Goal: Task Accomplishment & Management: Use online tool/utility

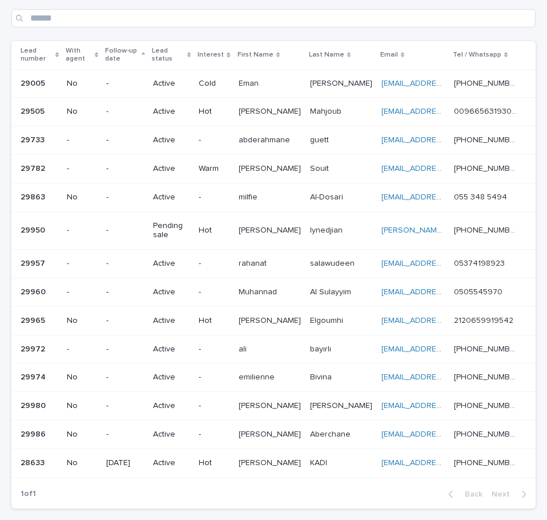
scroll to position [57, 0]
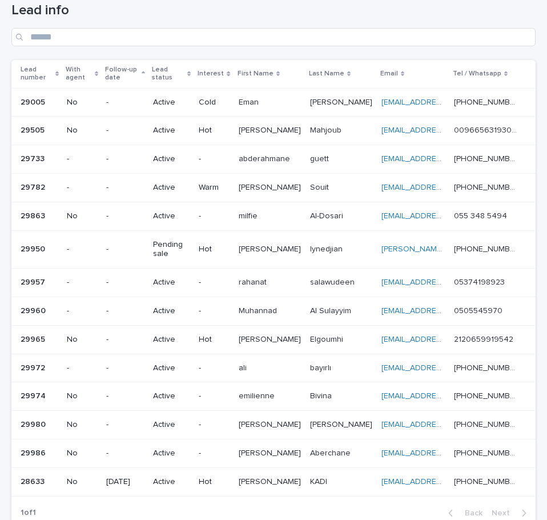
click at [59, 70] on div "Lead number" at bounding box center [40, 73] width 38 height 21
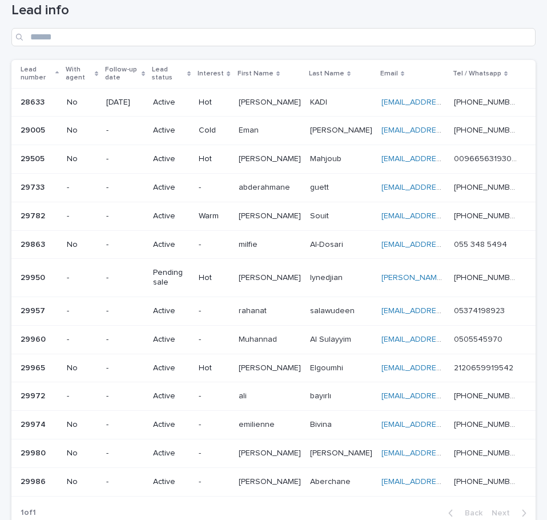
click at [300, 457] on p at bounding box center [270, 453] width 62 height 10
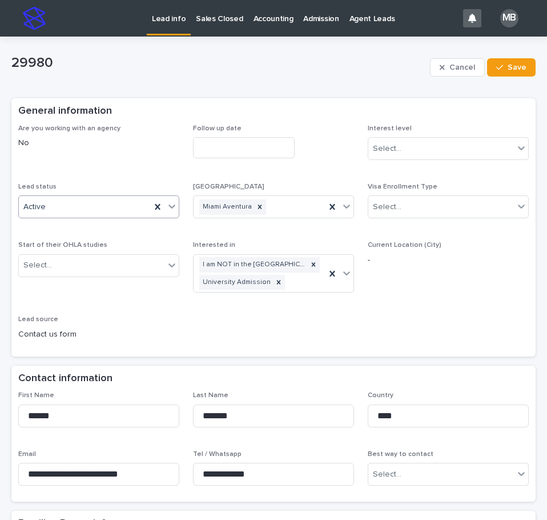
click at [168, 203] on icon at bounding box center [171, 205] width 11 height 11
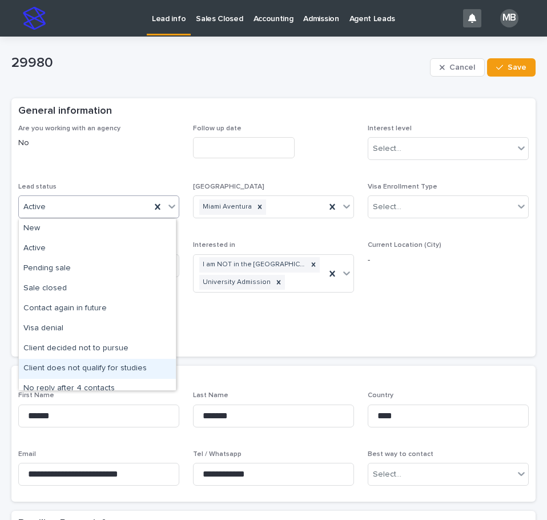
click at [133, 365] on div "Client does not qualify for studies" at bounding box center [97, 369] width 157 height 20
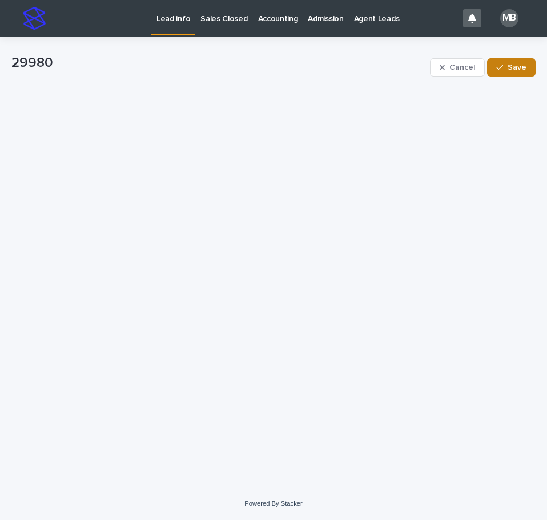
click at [525, 71] on span "Save" at bounding box center [517, 67] width 19 height 8
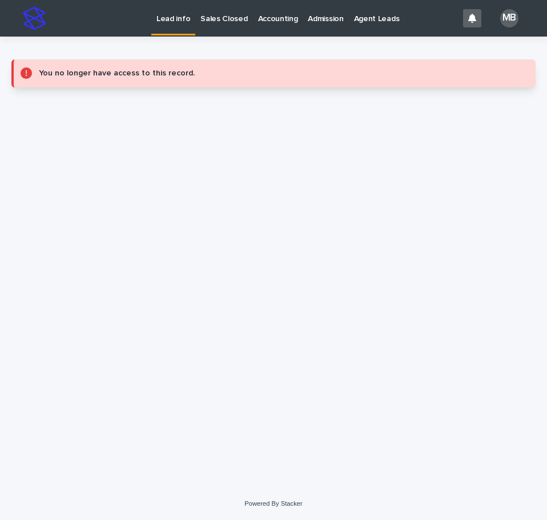
click at [175, 25] on link "Lead info" at bounding box center [173, 17] width 44 height 34
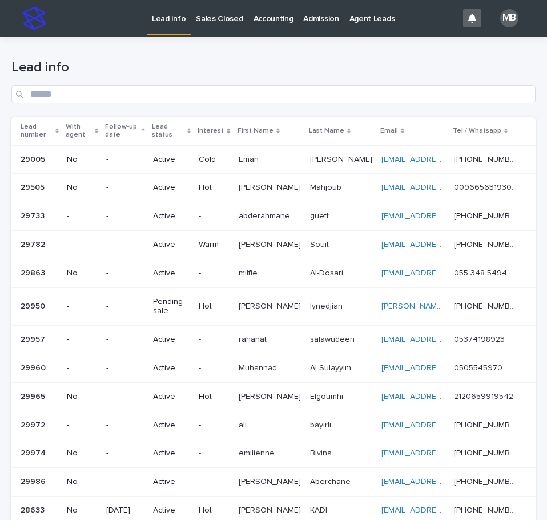
click at [62, 123] on th "Lead number" at bounding box center [36, 131] width 51 height 28
click at [62, 126] on th "Lead number" at bounding box center [36, 131] width 51 height 28
click at [59, 127] on div "Lead number" at bounding box center [40, 130] width 38 height 21
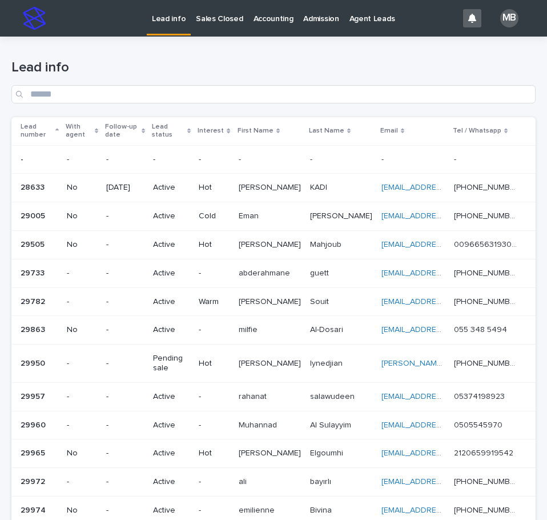
click at [471, 62] on h1 "Lead info" at bounding box center [273, 67] width 524 height 17
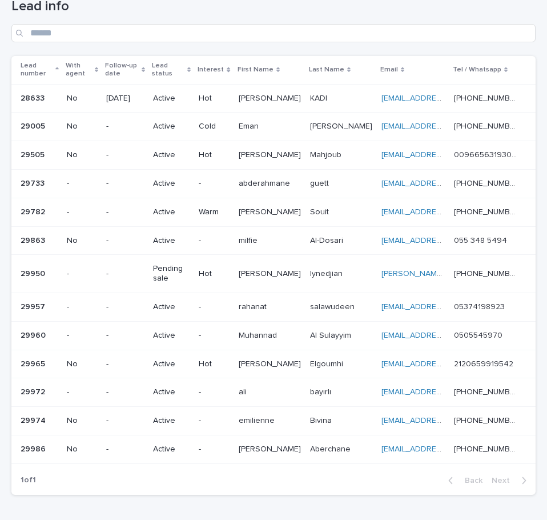
scroll to position [49, 0]
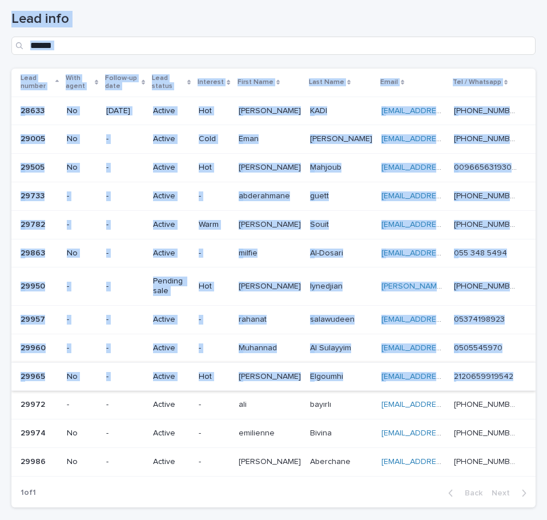
drag, startPoint x: 27, startPoint y: 19, endPoint x: 526, endPoint y: 368, distance: 608.9
click at [526, 368] on div "Lead info Lead number With agent Follow-up date Lead status Interest First Name…" at bounding box center [273, 252] width 524 height 528
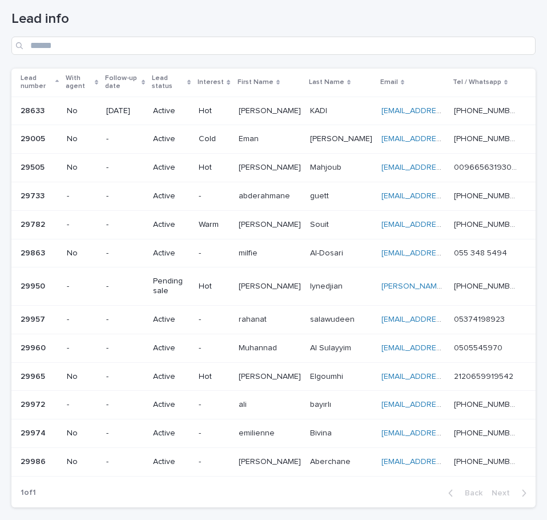
click at [533, 364] on div "Loading... Saving… Loading... Saving… Lead info Lead number With agent Follow-u…" at bounding box center [273, 280] width 547 height 585
